Goal: Task Accomplishment & Management: Use online tool/utility

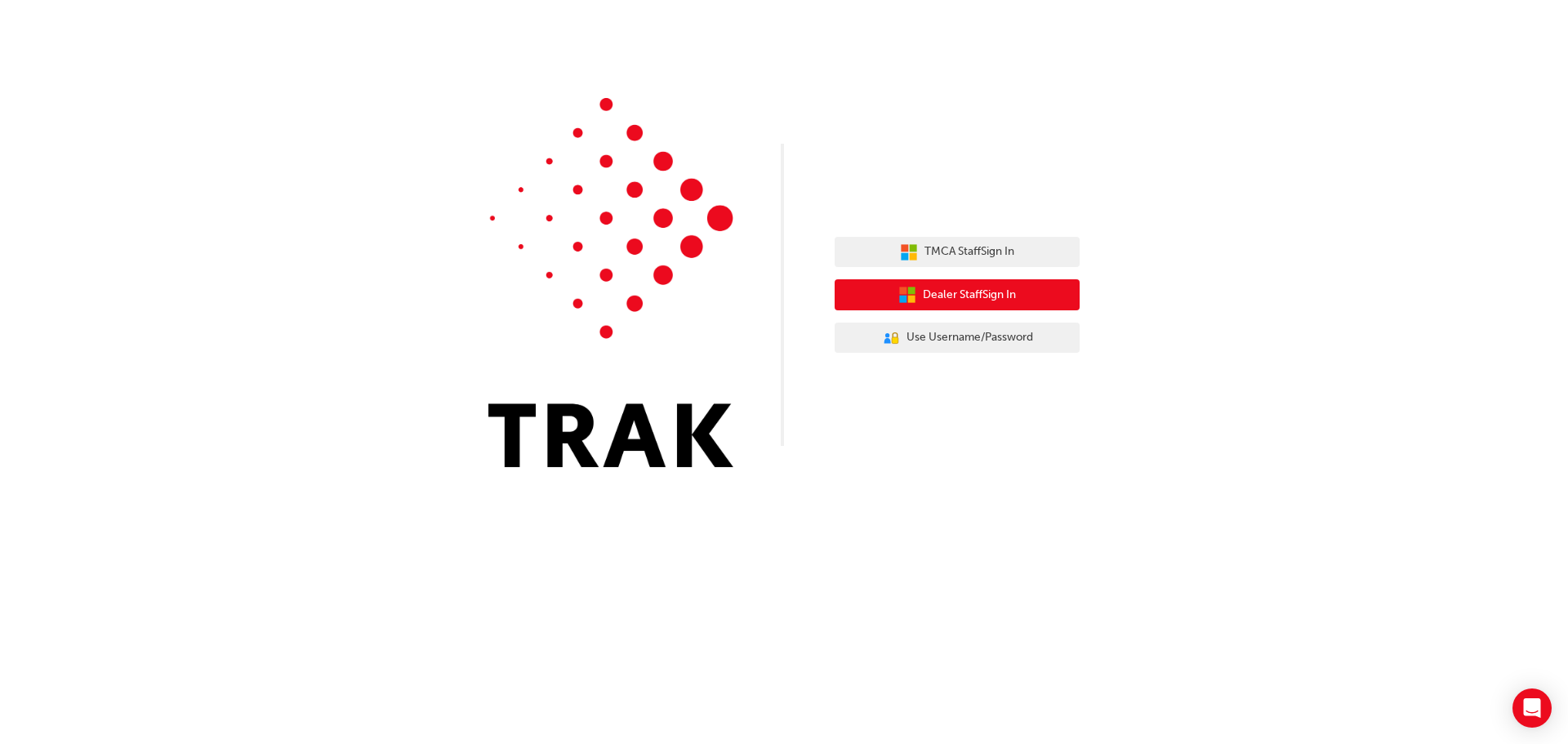
click at [941, 287] on span "Dealer Staff Sign In" at bounding box center [970, 295] width 93 height 19
